Goal: Task Accomplishment & Management: Complete application form

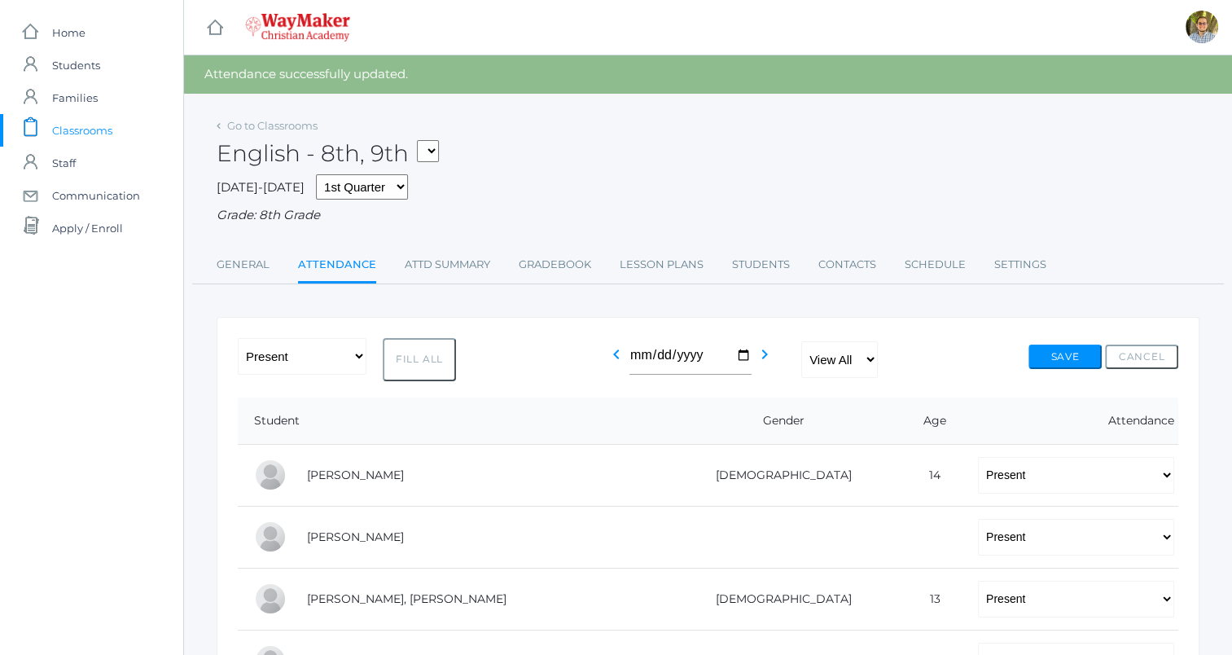
click at [90, 121] on span "Classrooms" at bounding box center [82, 130] width 60 height 33
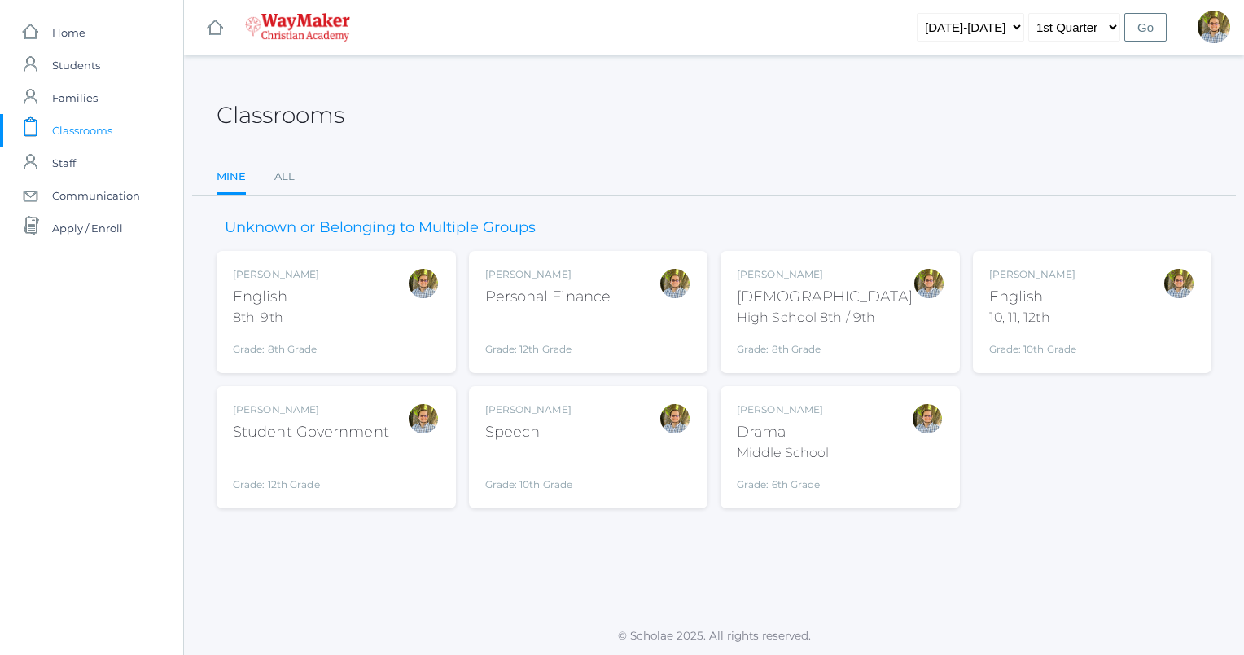
click at [381, 323] on div "Kylen Braileanu English 8th, 9th Grade: 8th Grade 08ENGLISH" at bounding box center [336, 312] width 207 height 90
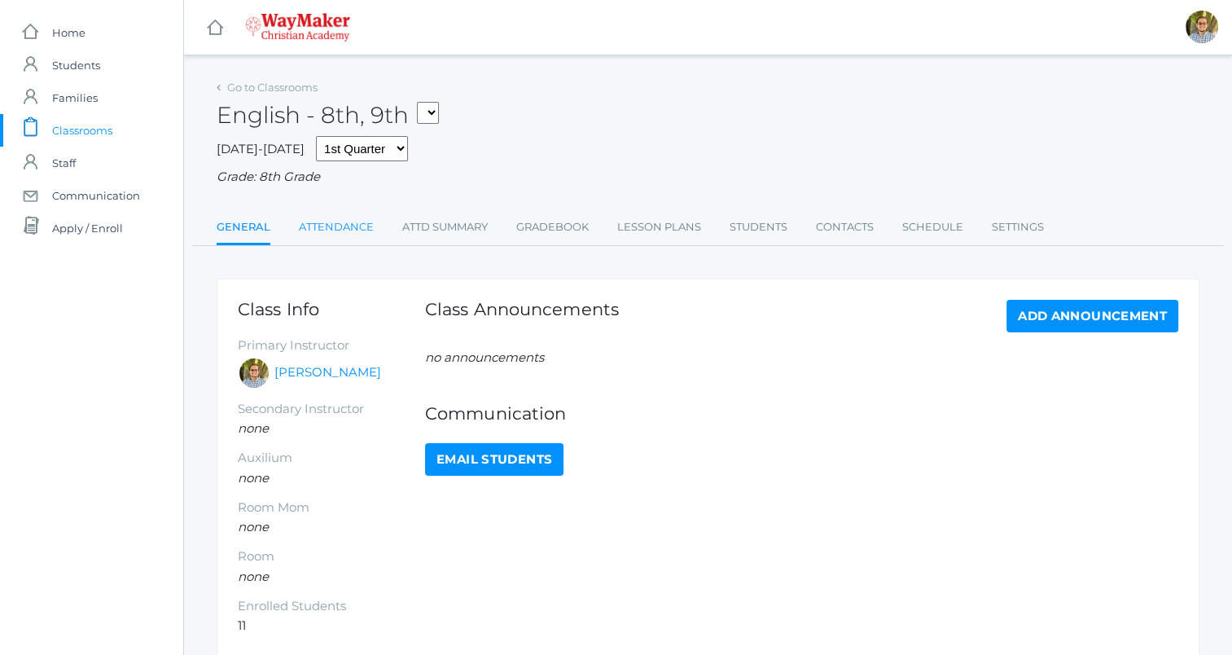
click at [357, 228] on link "Attendance" at bounding box center [336, 227] width 75 height 33
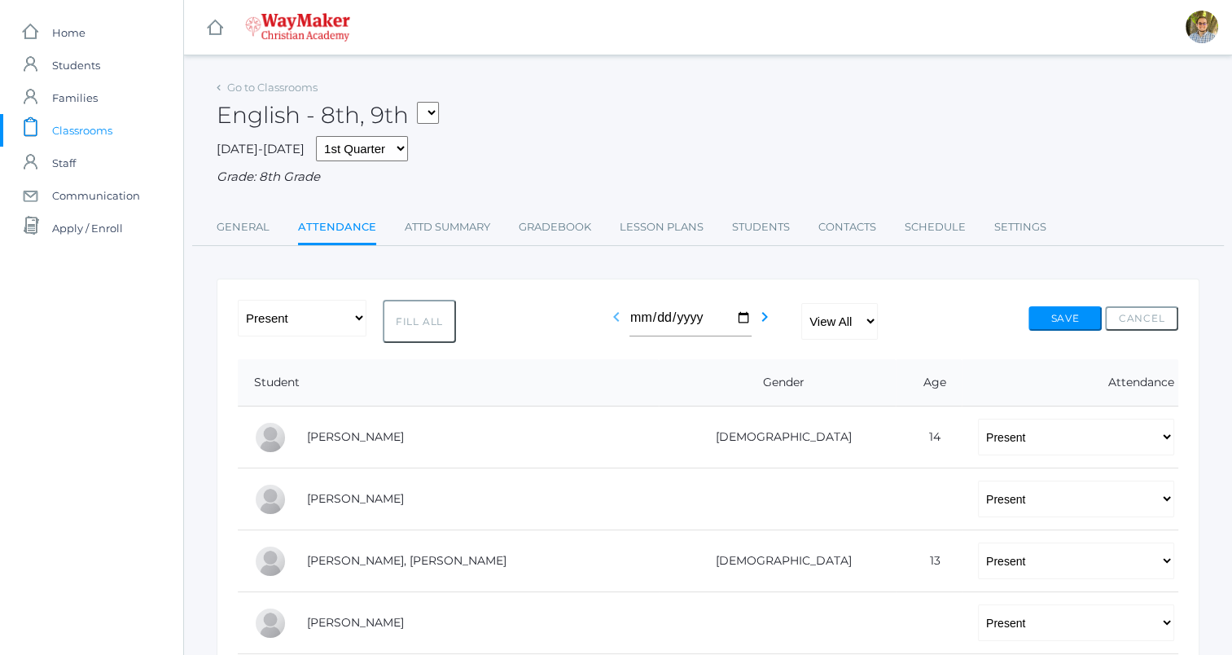
click at [608, 323] on icon "chevron_left" at bounding box center [617, 317] width 20 height 20
click at [607, 323] on icon "chevron_left" at bounding box center [617, 317] width 20 height 20
click at [1041, 325] on button "Save" at bounding box center [1065, 318] width 73 height 24
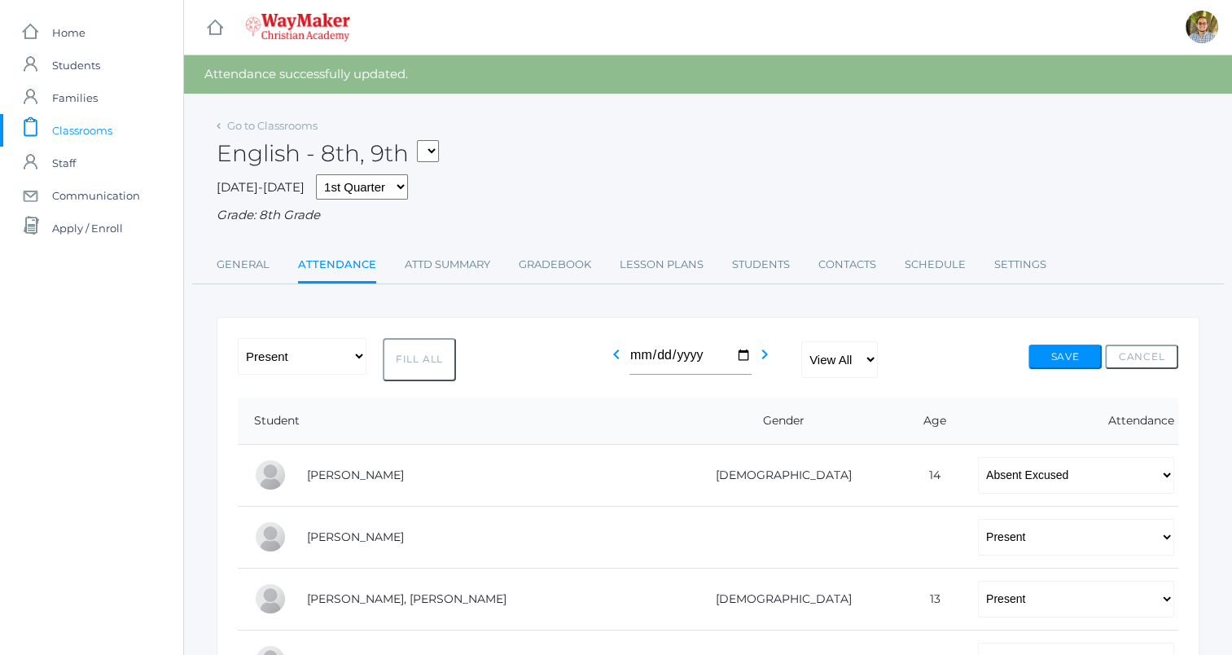
click at [300, 134] on div "English - 8th, 9th FINANCE - Personal Finance SG - Student Government THEATER -…" at bounding box center [708, 144] width 983 height 60
click at [295, 129] on link "Go to Classrooms" at bounding box center [272, 125] width 90 height 13
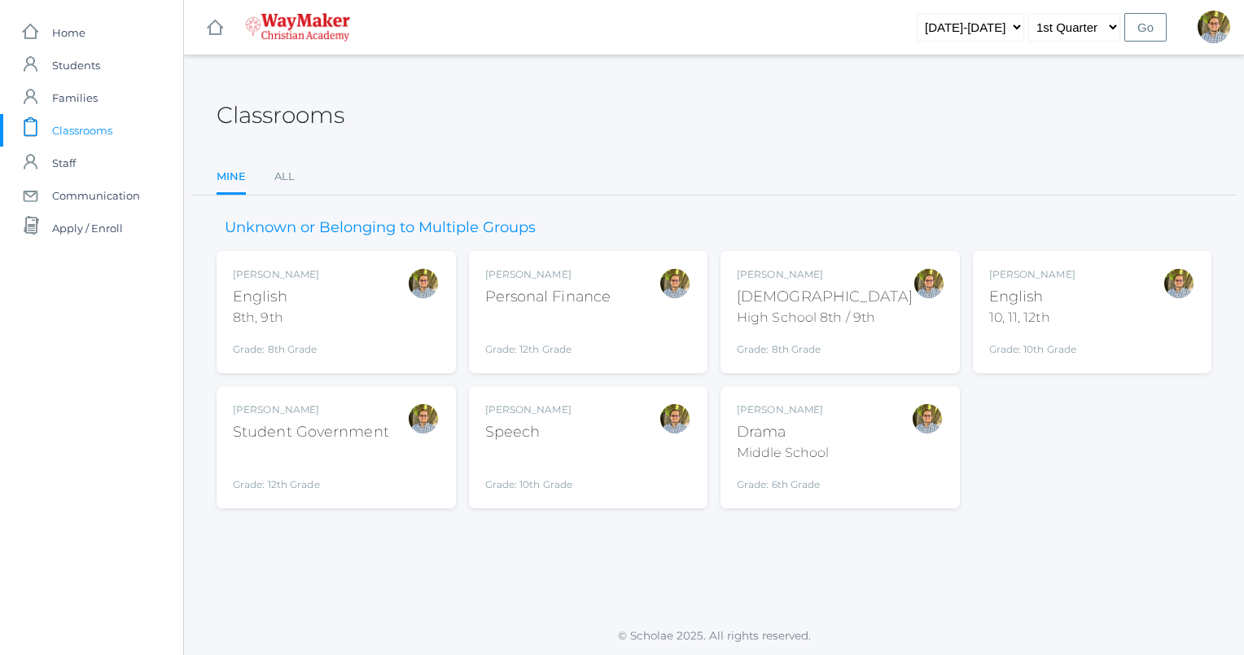
click at [1166, 331] on div at bounding box center [1179, 312] width 33 height 90
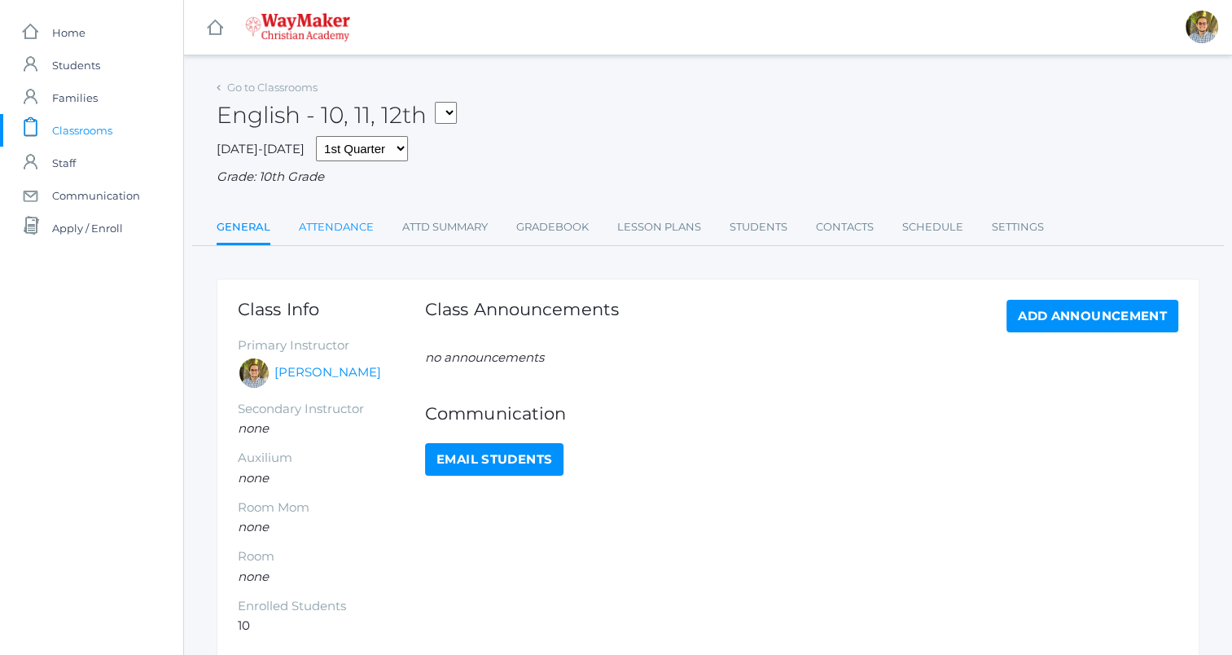
click at [352, 225] on link "Attendance" at bounding box center [336, 227] width 75 height 33
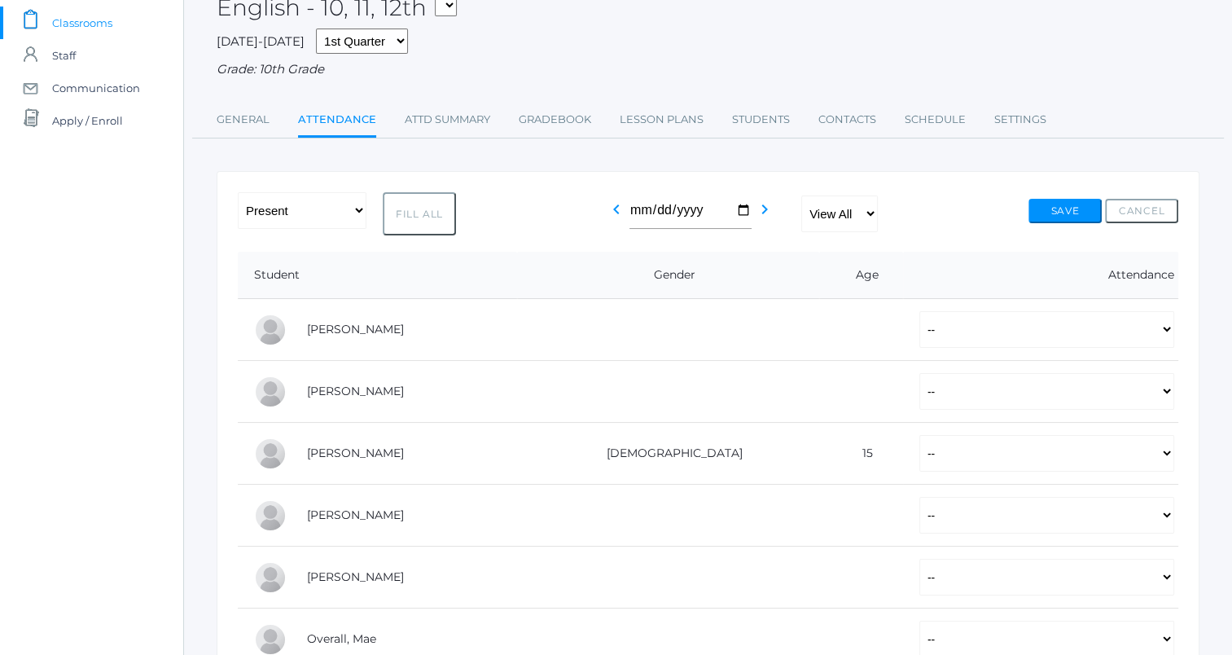
scroll to position [104, 0]
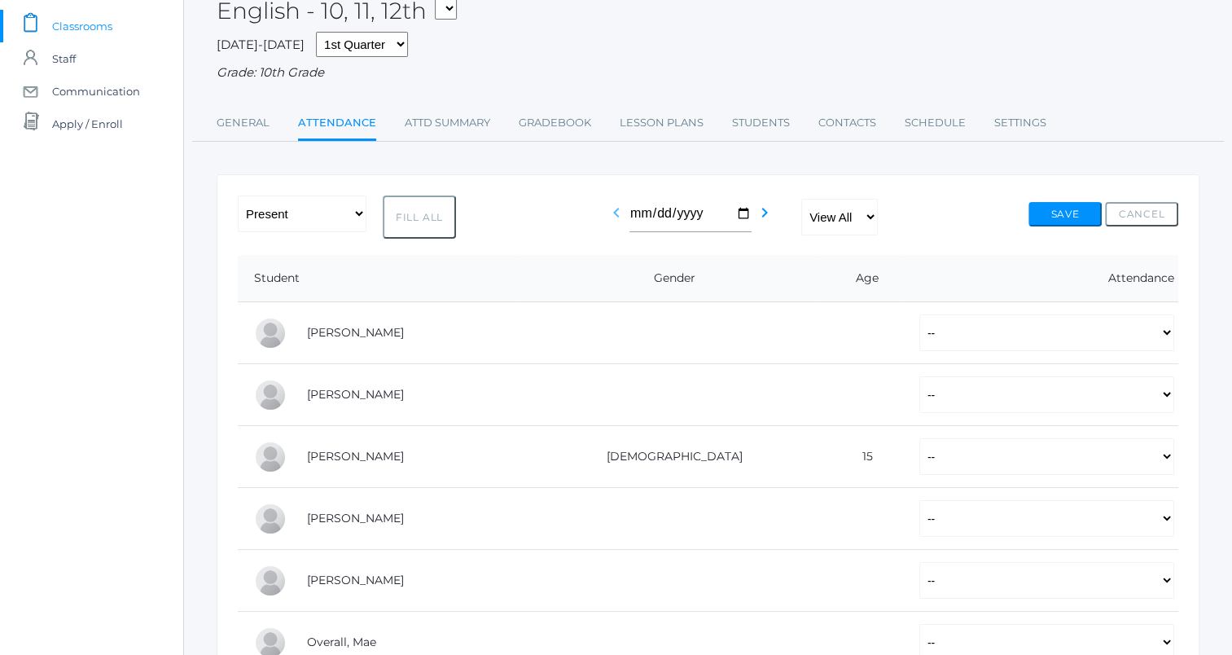
click at [607, 215] on icon "chevron_left" at bounding box center [617, 213] width 20 height 20
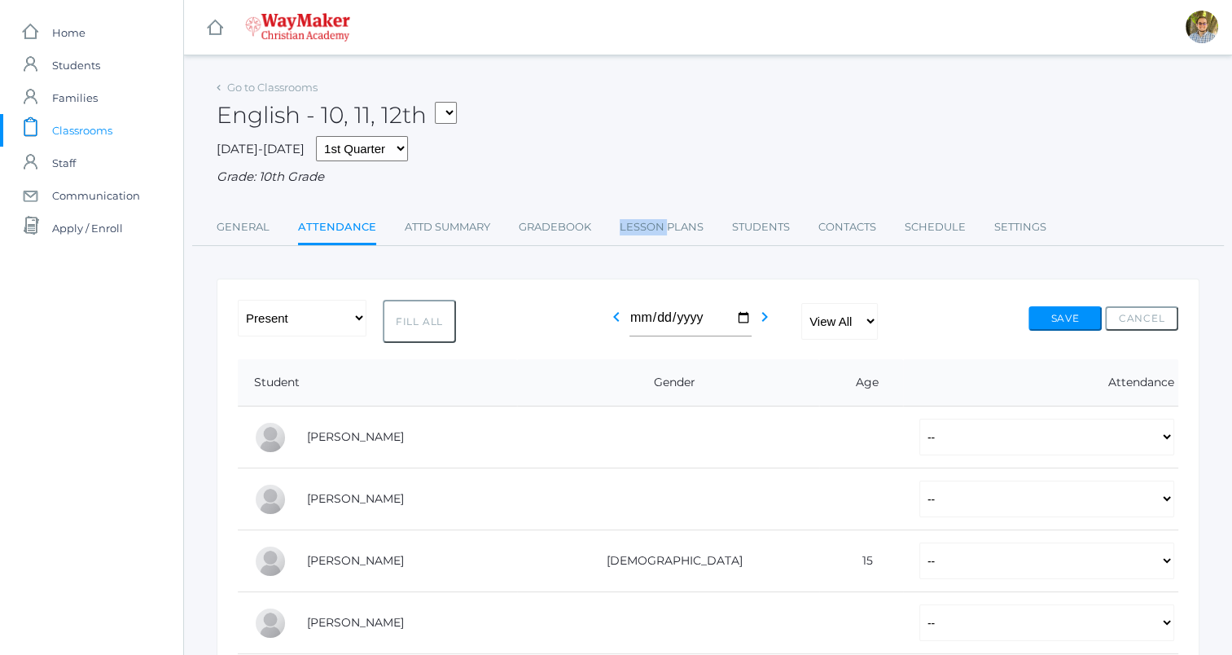
click at [606, 215] on ul "General Attendance Attd Summary Gradebook Lesson Plans Students Contacts Schedu…" at bounding box center [708, 228] width 983 height 35
click at [618, 321] on icon "chevron_left" at bounding box center [617, 317] width 20 height 20
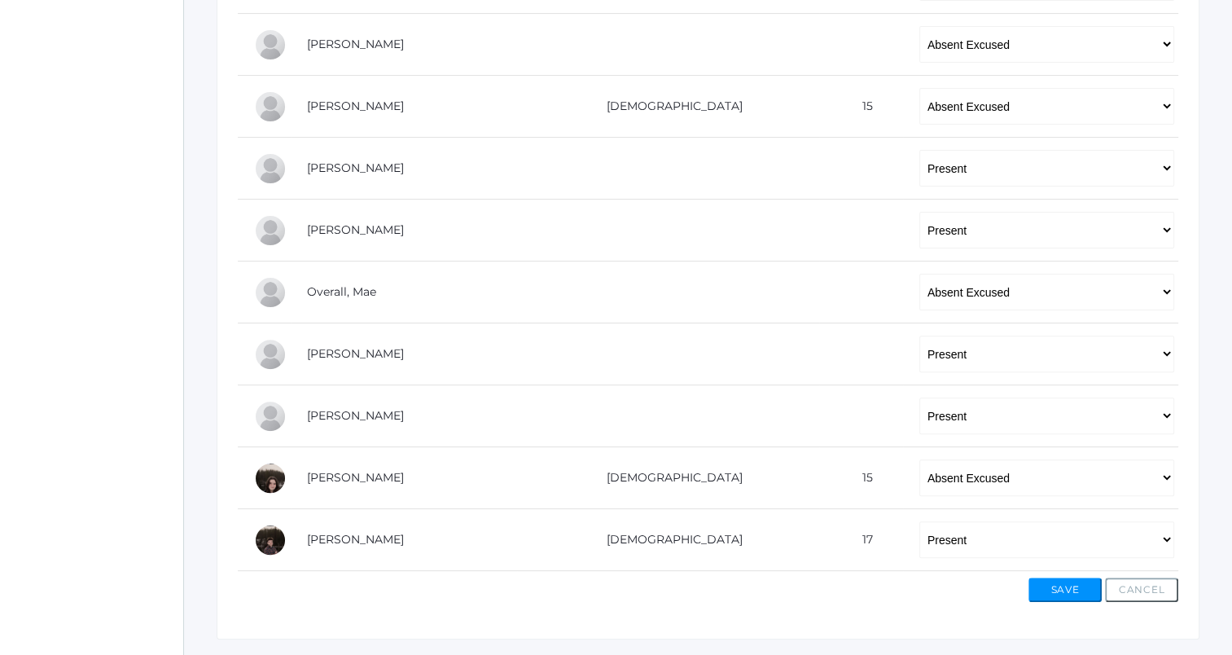
scroll to position [495, 0]
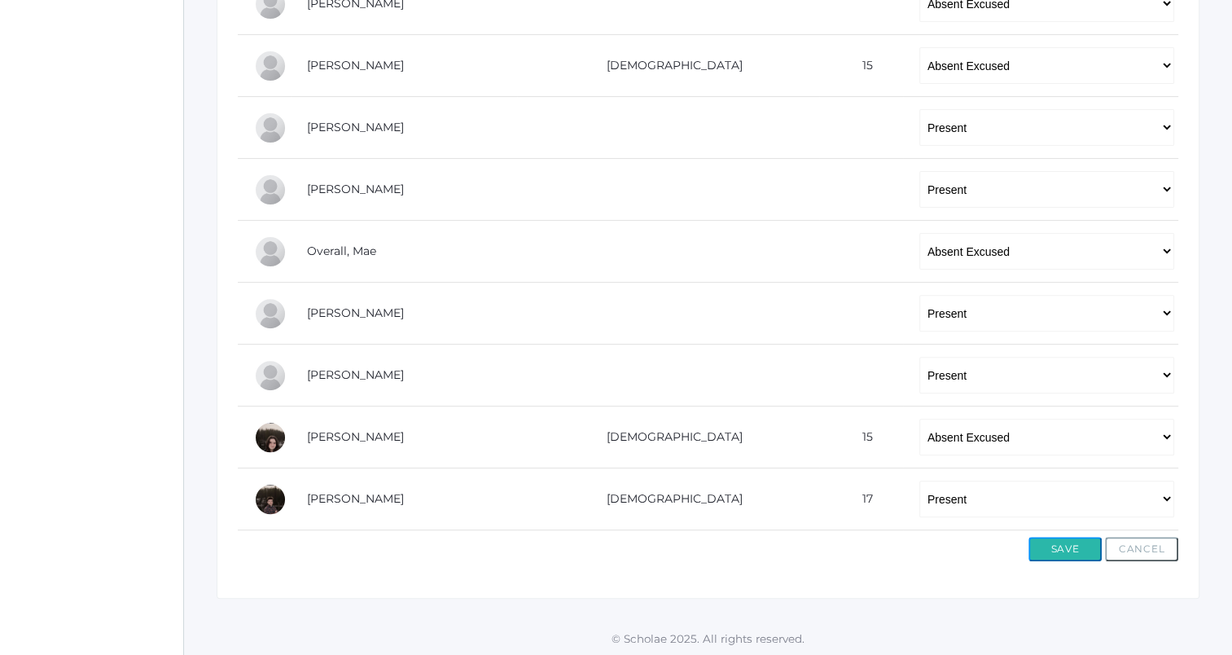
click at [1069, 537] on button "Save" at bounding box center [1065, 549] width 73 height 24
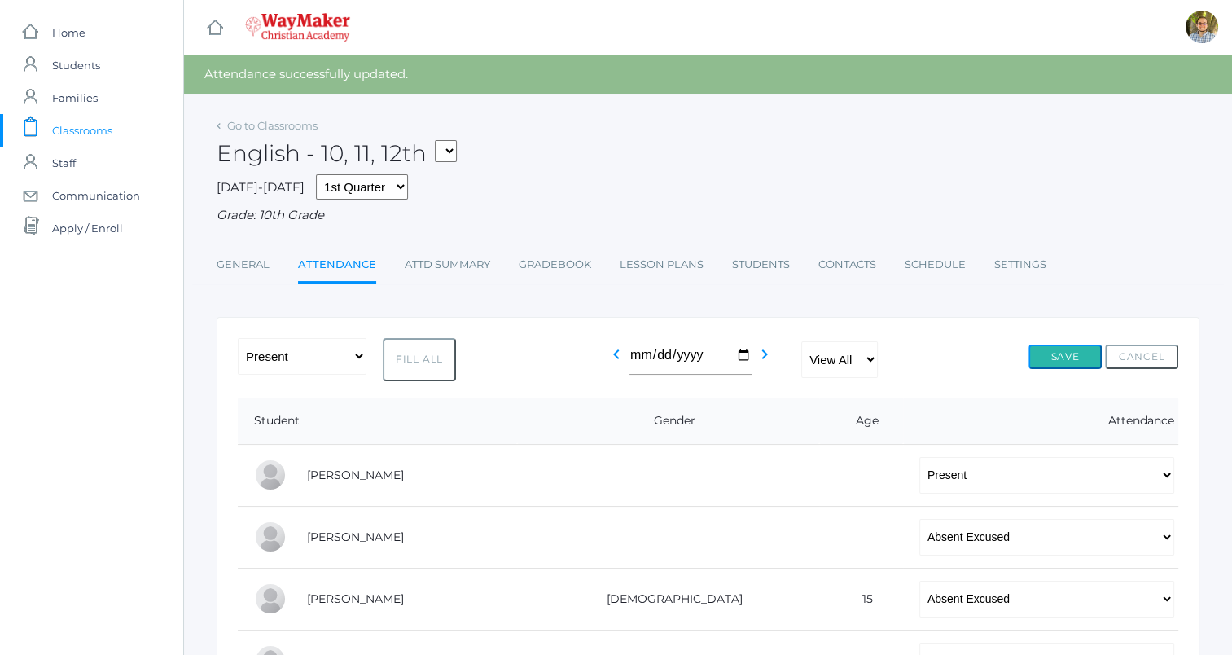
click at [1055, 363] on button "Save" at bounding box center [1065, 356] width 73 height 24
click at [758, 354] on icon "chevron_right" at bounding box center [765, 354] width 20 height 20
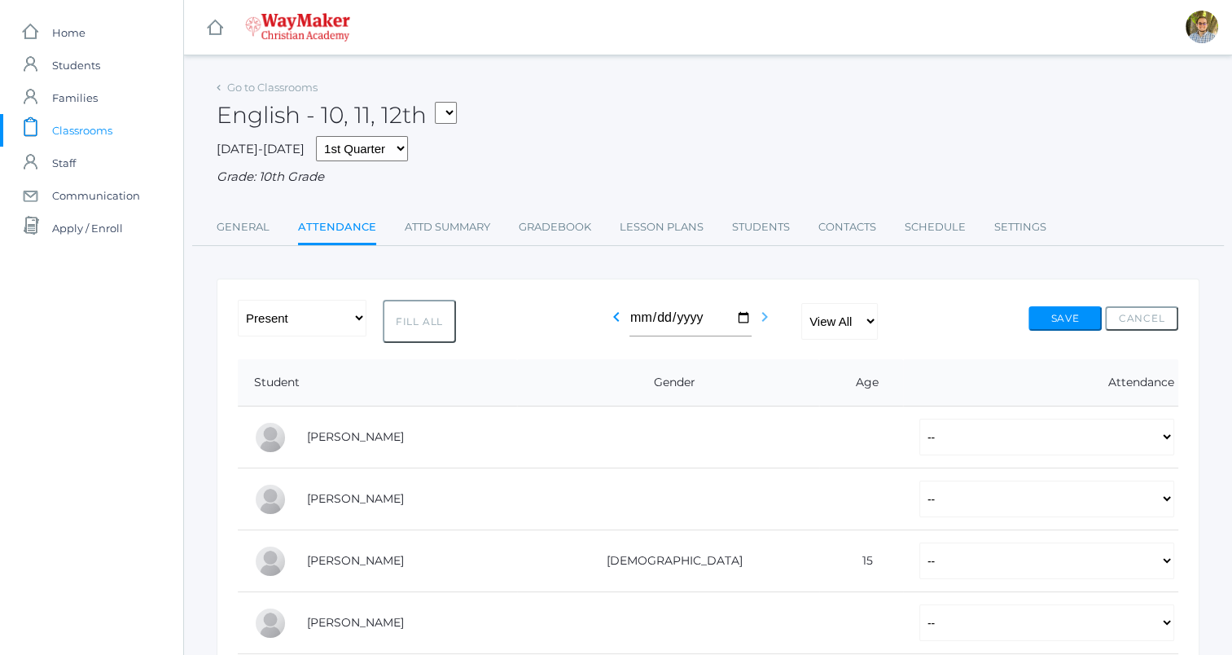
click at [766, 323] on icon "chevron_right" at bounding box center [765, 317] width 20 height 20
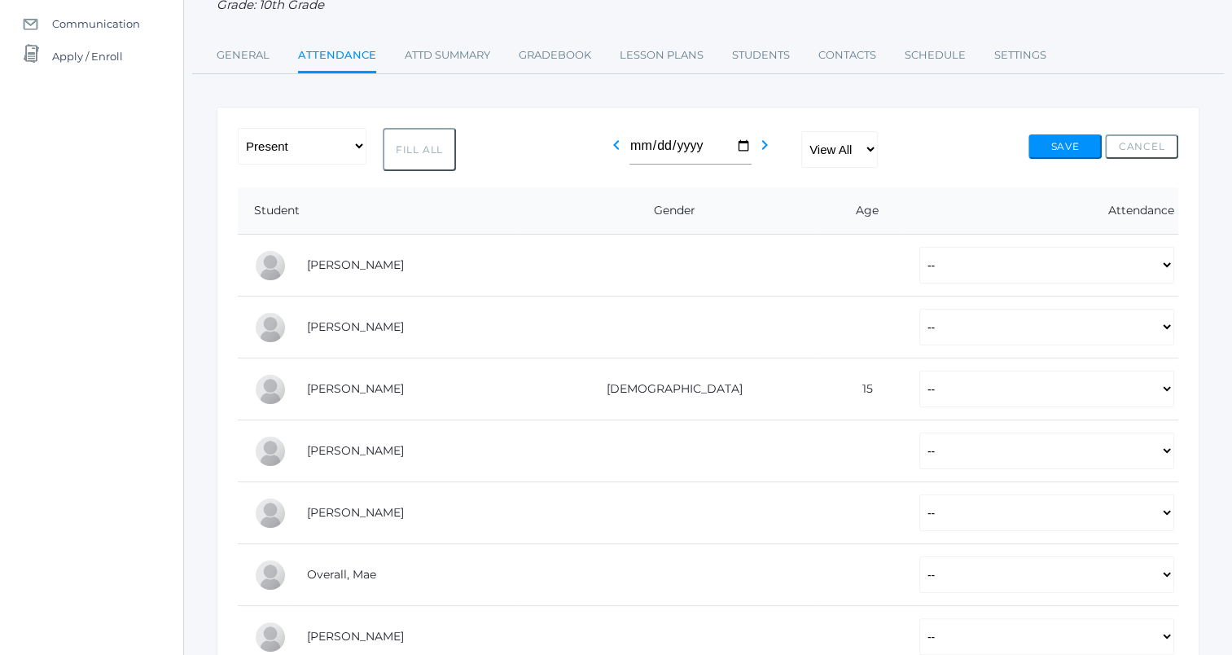
scroll to position [153, 0]
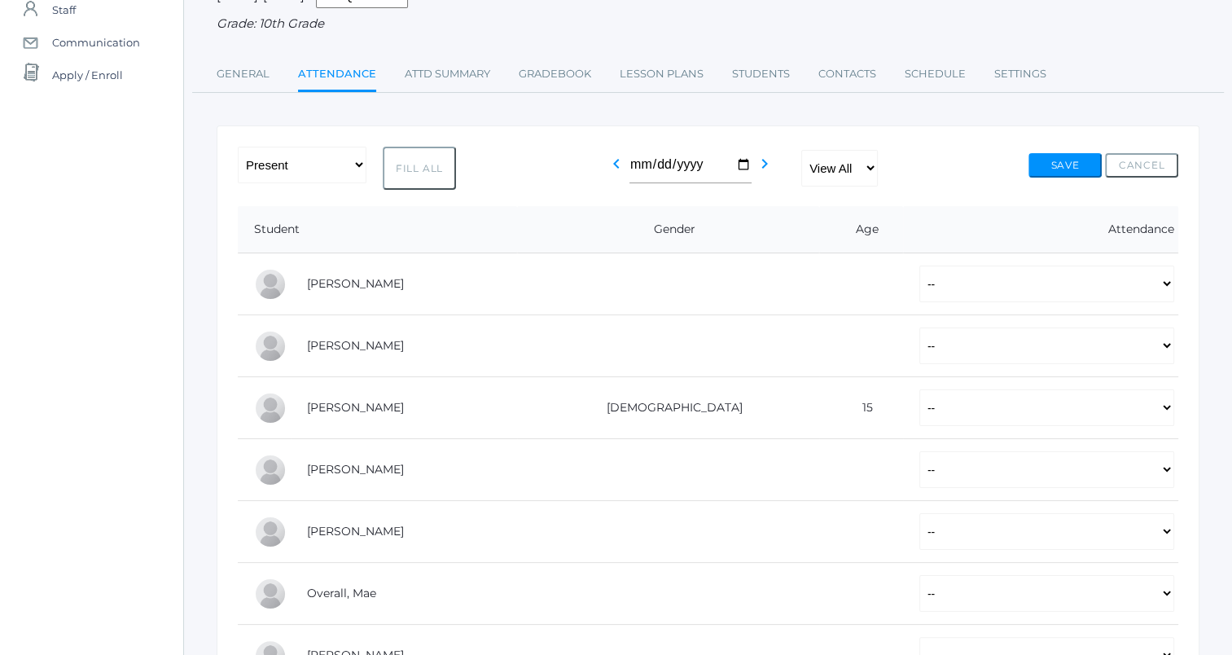
click at [428, 166] on button "Fill All" at bounding box center [419, 168] width 73 height 43
select select "P"
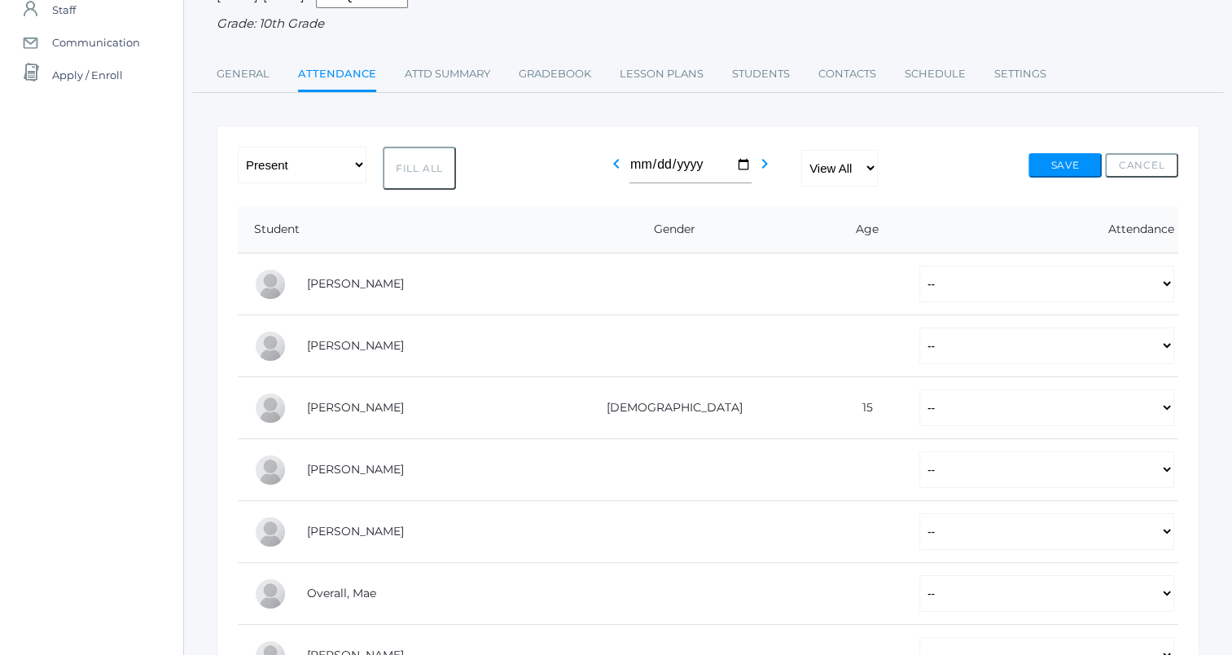
select select "P"
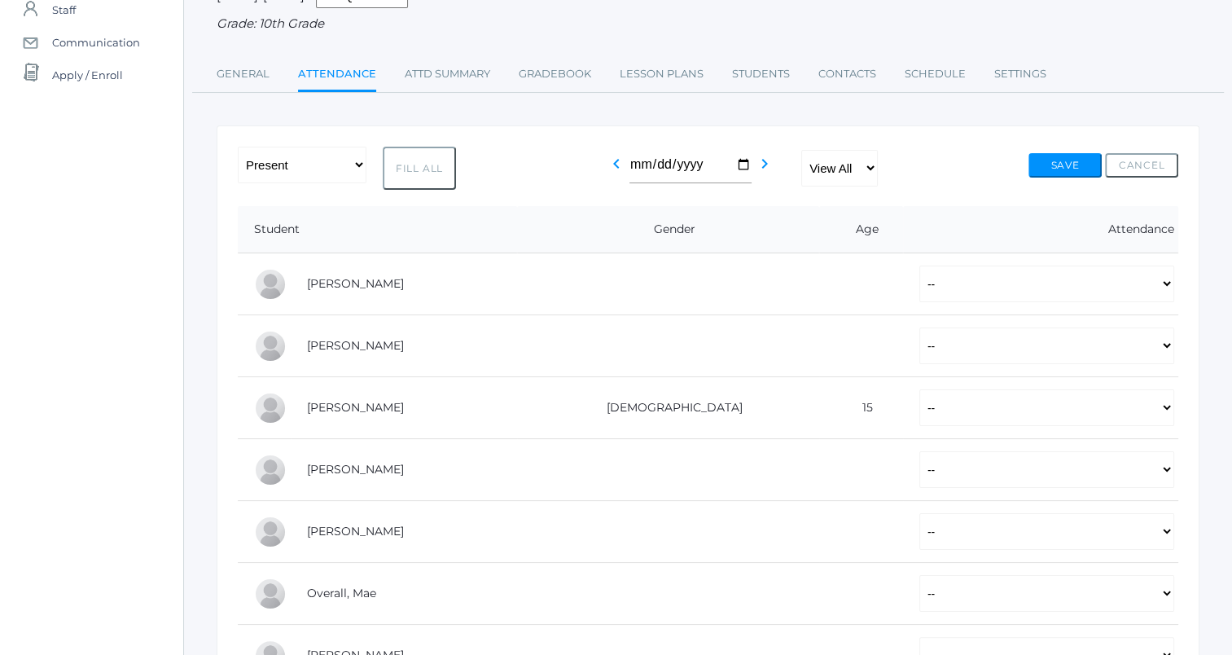
select select "P"
click at [1071, 166] on button "Save" at bounding box center [1065, 165] width 73 height 24
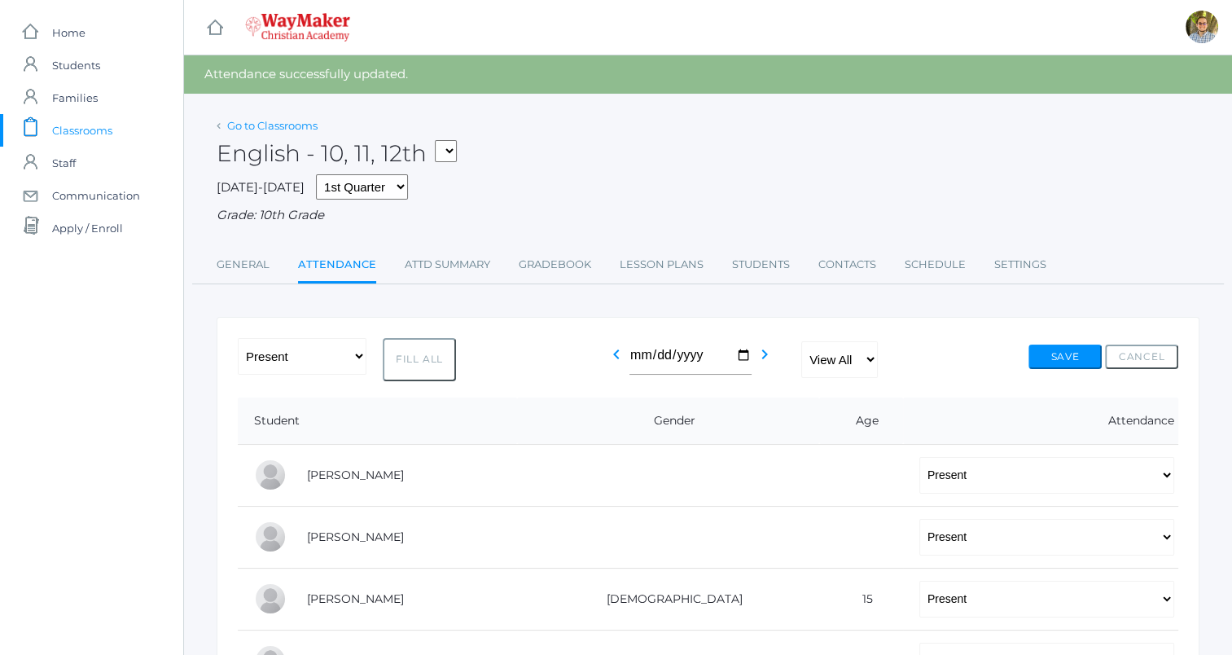
click at [297, 127] on link "Go to Classrooms" at bounding box center [272, 125] width 90 height 13
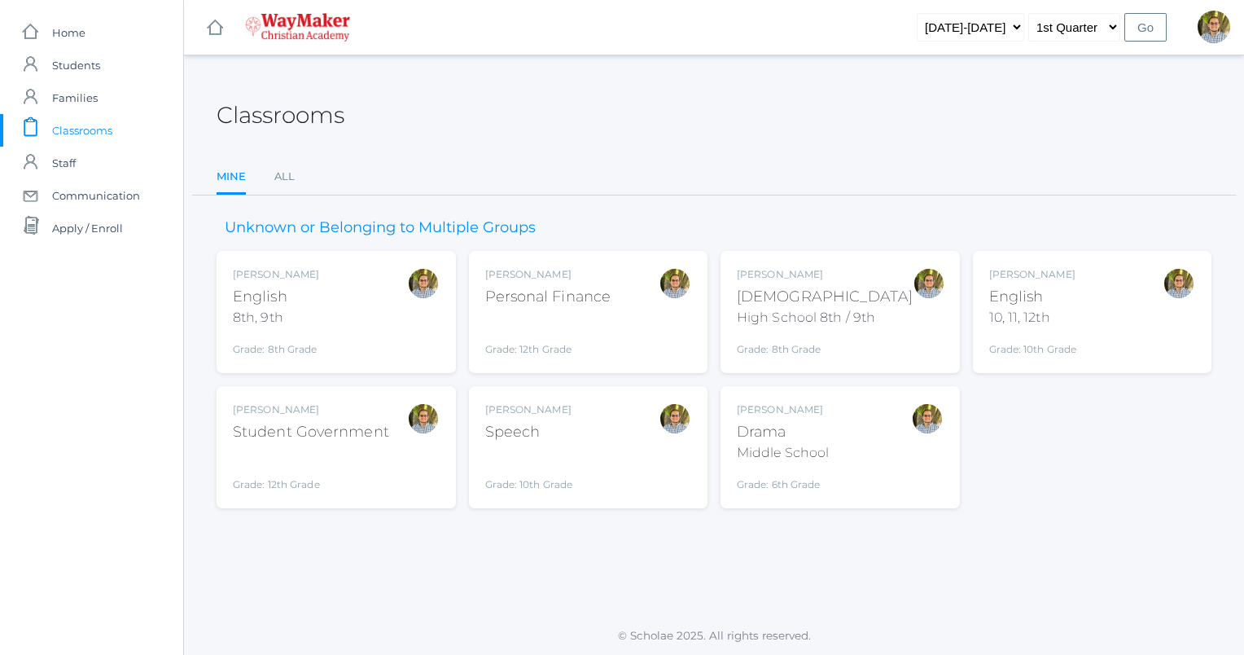
click at [1114, 321] on div "Kylen Braileanu English 10, 11, 12th Grade: 10th Grade HSENGLISH" at bounding box center [1093, 312] width 207 height 90
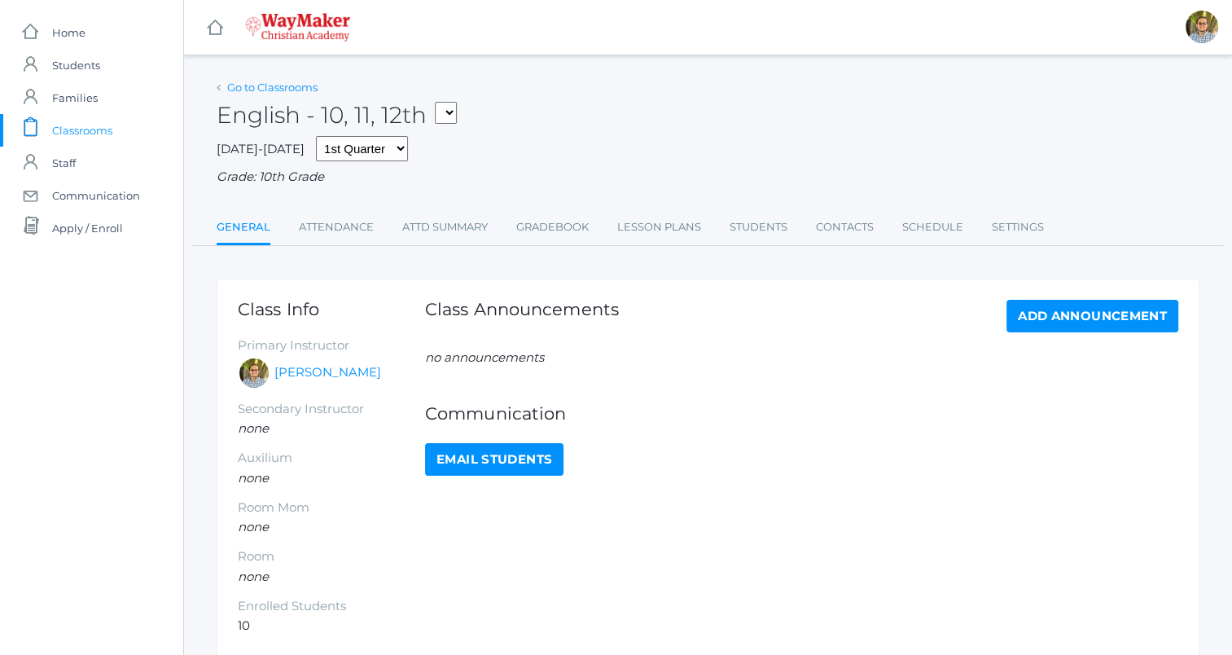
click at [254, 82] on link "Go to Classrooms" at bounding box center [272, 87] width 90 height 13
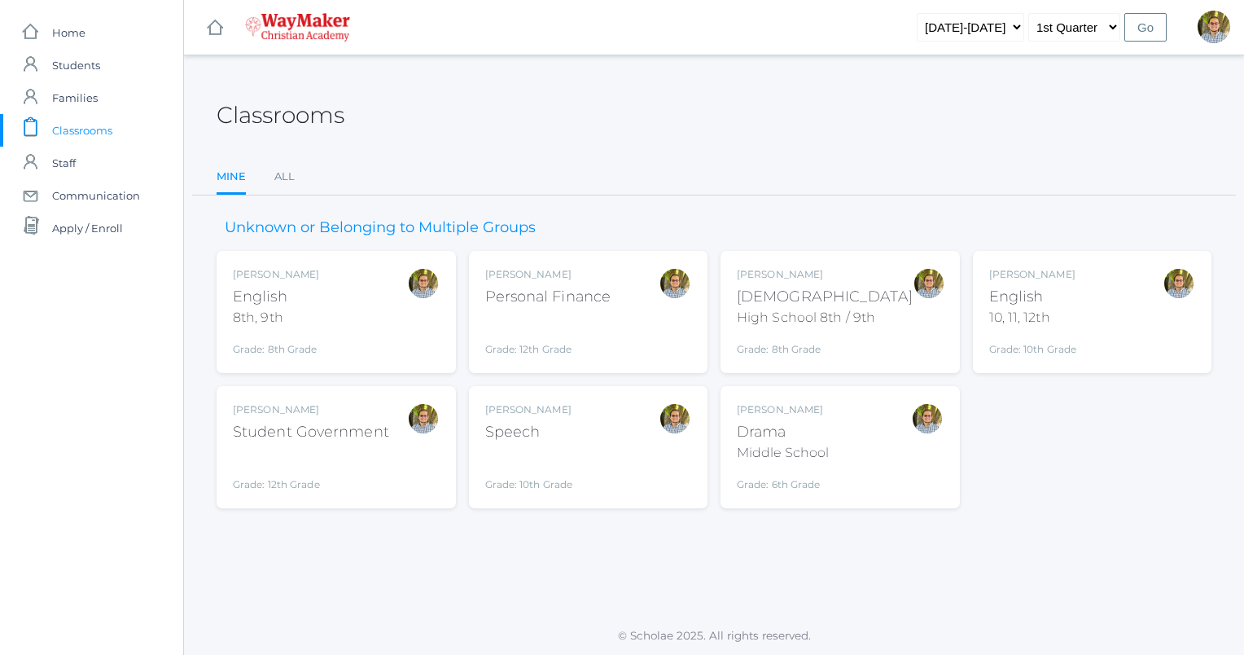
click at [297, 267] on div "[PERSON_NAME]" at bounding box center [276, 274] width 86 height 15
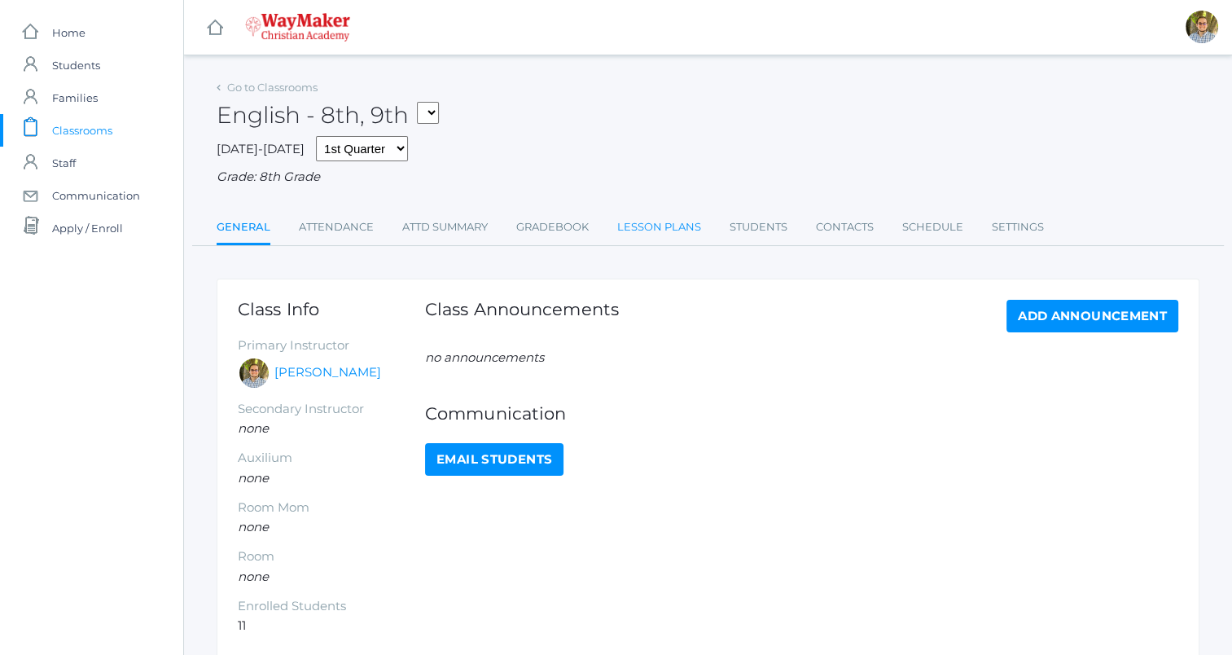
click at [656, 222] on link "Lesson Plans" at bounding box center [659, 227] width 84 height 33
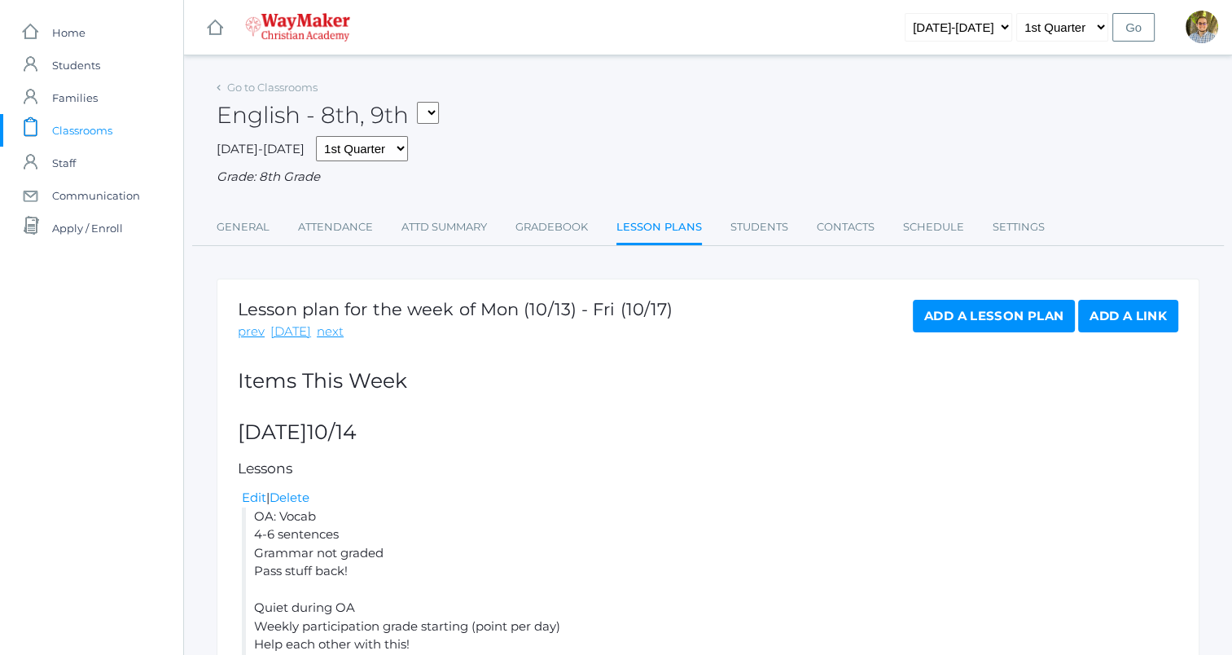
click at [108, 121] on span "Classrooms" at bounding box center [82, 130] width 60 height 33
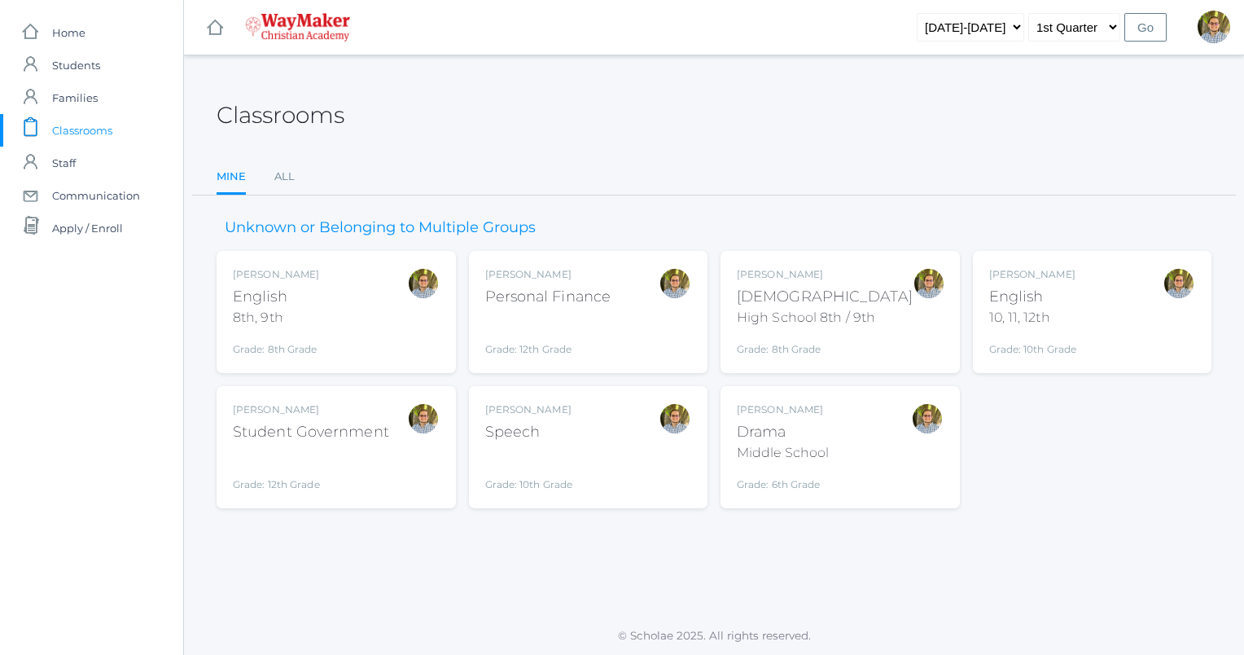
click at [1139, 336] on div "Kylen Braileanu English 10, 11, 12th Grade: 10th Grade HSENGLISH" at bounding box center [1093, 312] width 207 height 90
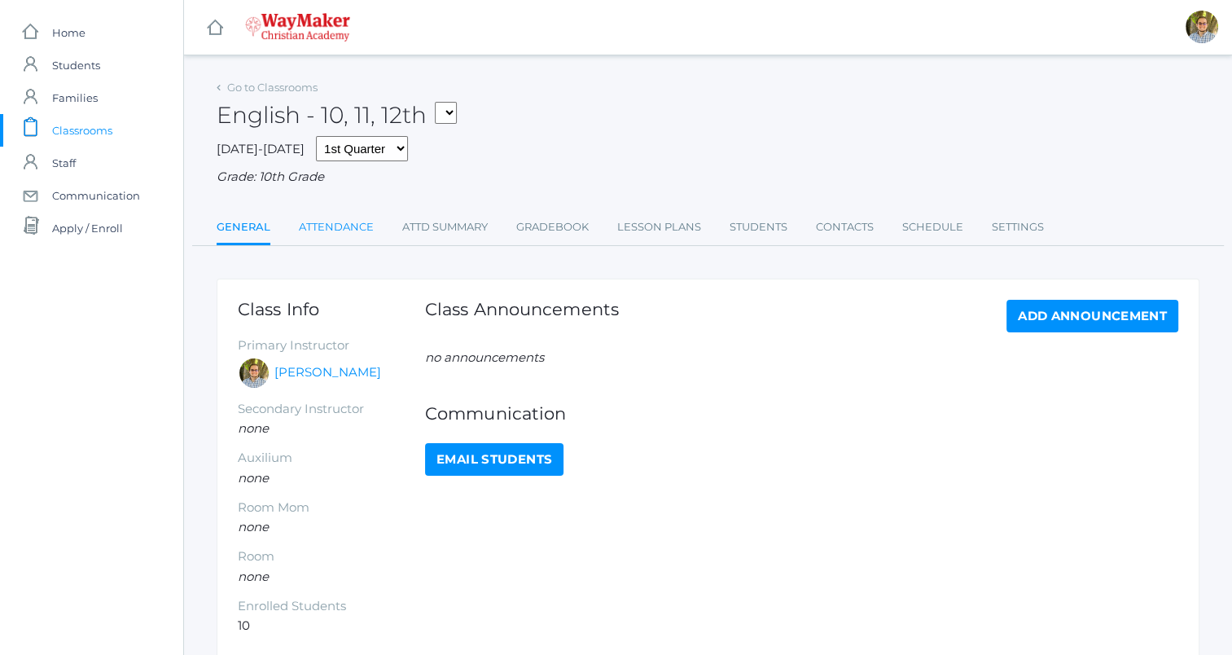
click at [358, 230] on link "Attendance" at bounding box center [336, 227] width 75 height 33
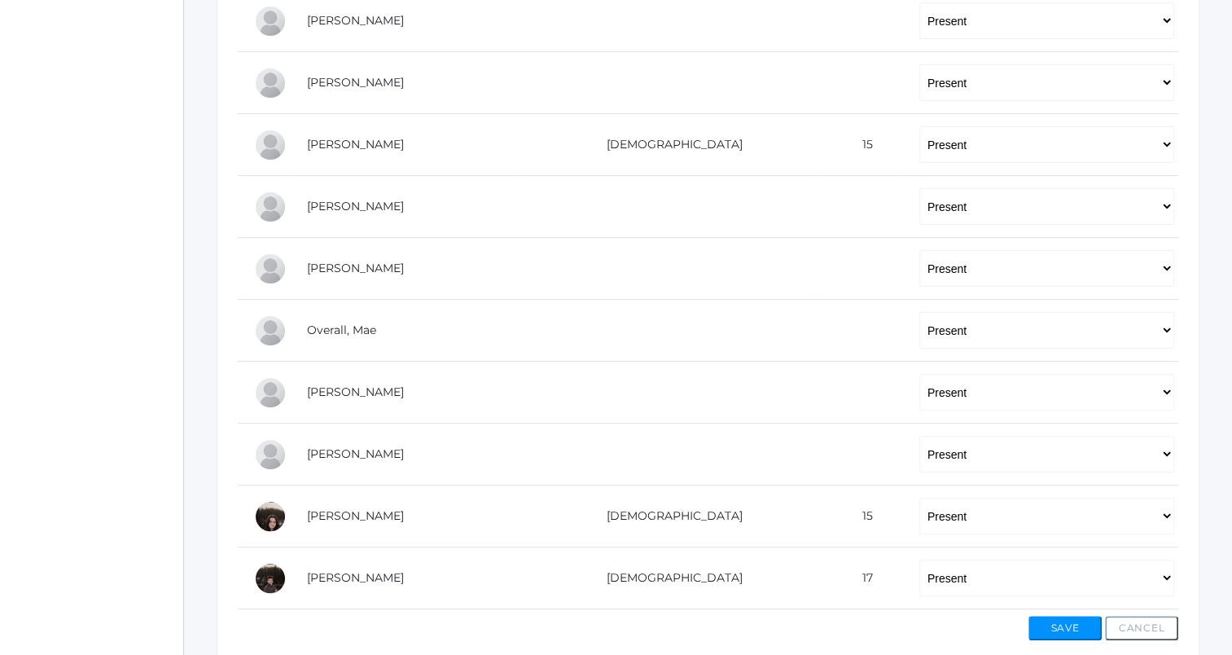
scroll to position [417, 0]
click at [928, 203] on select "-- Present Tardy Excused Tardy Unexcused Absent Excused Absent Unexcused" at bounding box center [1046, 205] width 255 height 37
select select "AE"
click at [919, 187] on select "-- Present Tardy Excused Tardy Unexcused Absent Excused Absent Unexcused" at bounding box center [1046, 205] width 255 height 37
click at [1064, 629] on button "Save" at bounding box center [1065, 627] width 73 height 24
